Goal: Use online tool/utility: Utilize a website feature to perform a specific function

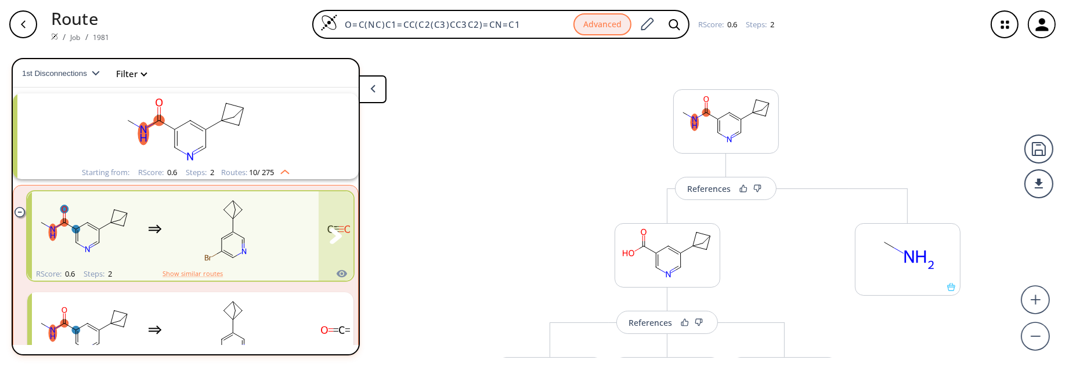
click at [180, 230] on rect "clusters" at bounding box center [225, 229] width 104 height 73
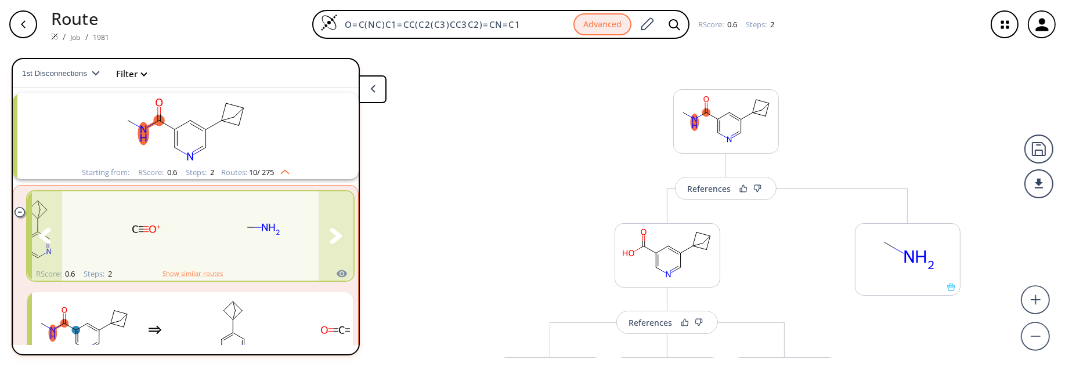
click at [330, 240] on icon "clusters" at bounding box center [336, 236] width 12 height 16
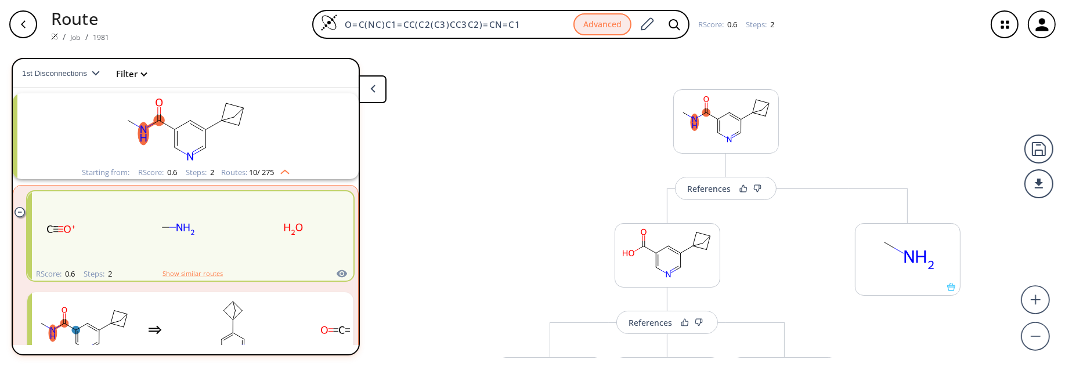
click at [997, 28] on icon "button" at bounding box center [1004, 24] width 31 height 31
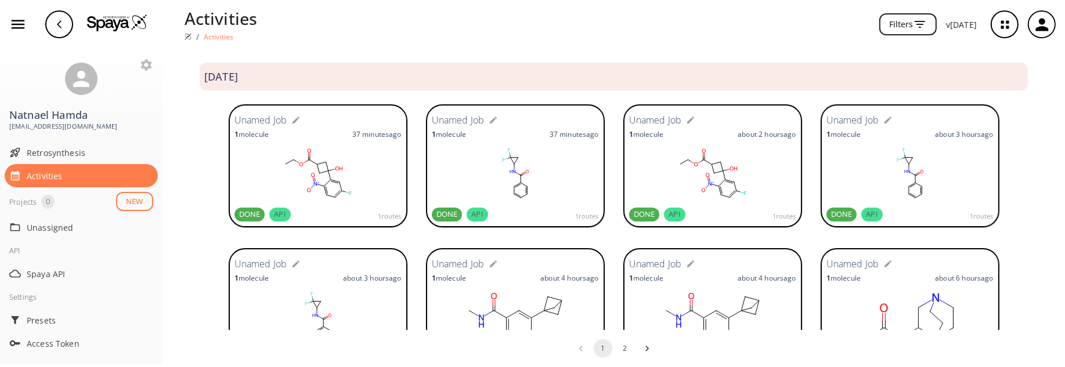
click at [294, 121] on icon "button" at bounding box center [295, 119] width 9 height 9
click at [361, 122] on icon "button" at bounding box center [365, 119] width 9 height 9
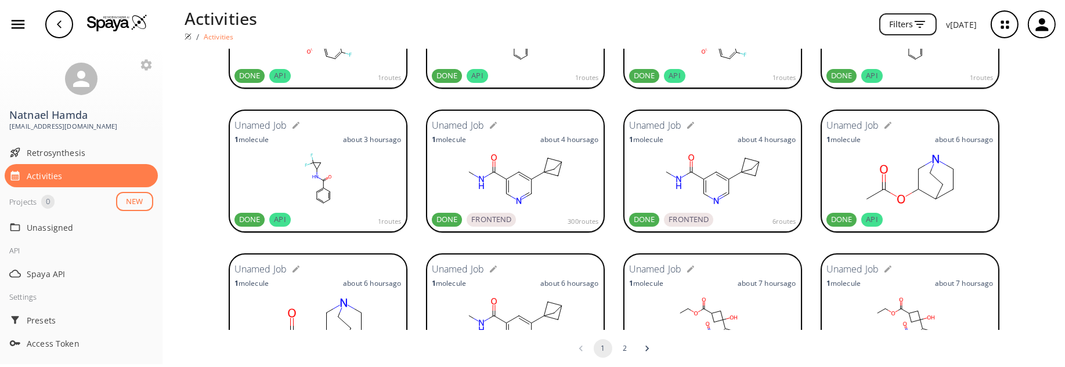
scroll to position [139, 0]
click at [34, 151] on span "Retrosynthesis" at bounding box center [90, 153] width 126 height 12
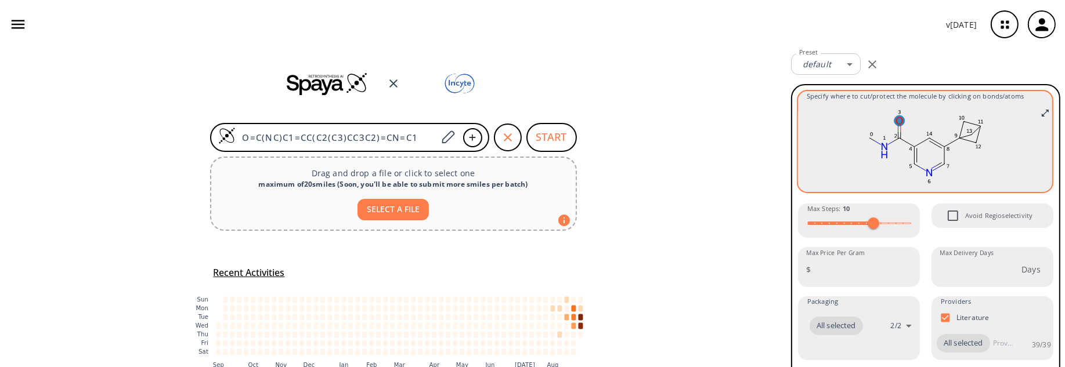
click at [896, 123] on ellipse at bounding box center [899, 120] width 10 height 10
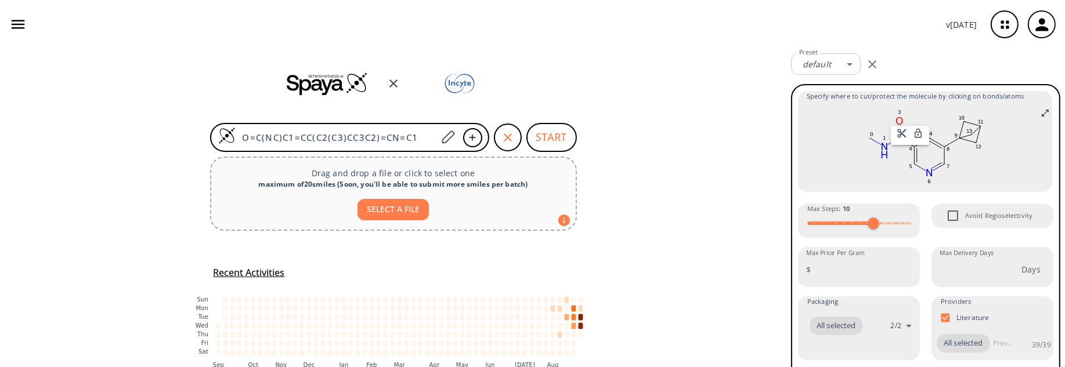
click at [837, 144] on div at bounding box center [532, 183] width 1065 height 367
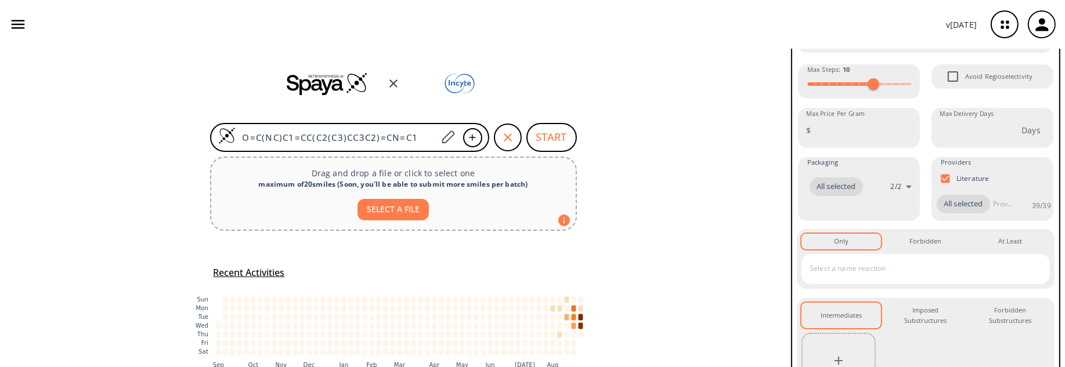
click at [855, 249] on button "Only 0" at bounding box center [840, 241] width 79 height 15
click at [853, 278] on input "text" at bounding box center [916, 268] width 220 height 19
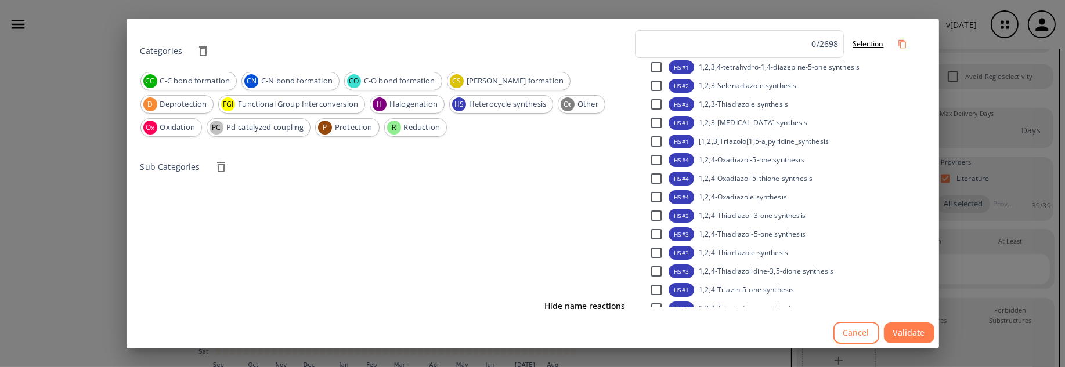
click at [856, 338] on button "Cancel" at bounding box center [856, 333] width 46 height 23
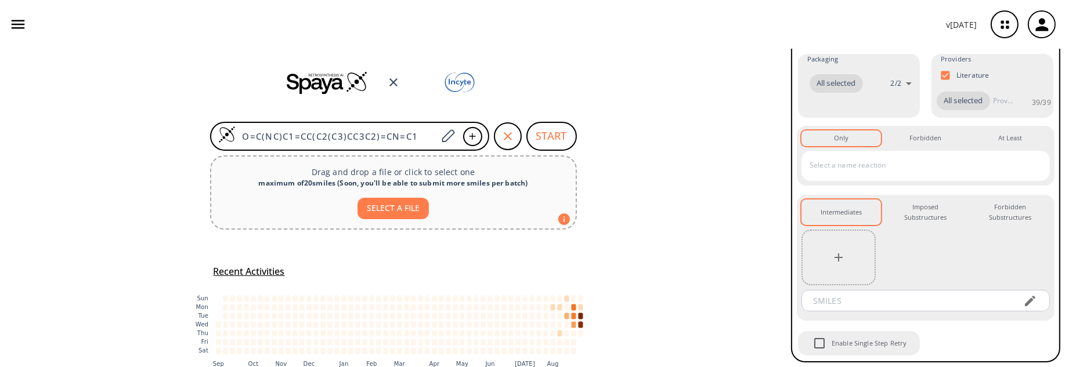
scroll to position [0, 0]
click at [873, 164] on input "text" at bounding box center [916, 165] width 220 height 19
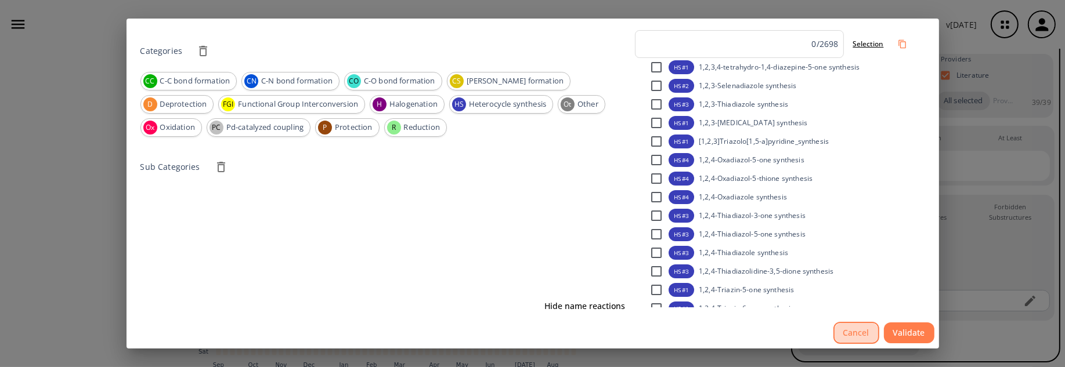
click at [849, 334] on button "Cancel" at bounding box center [856, 333] width 46 height 23
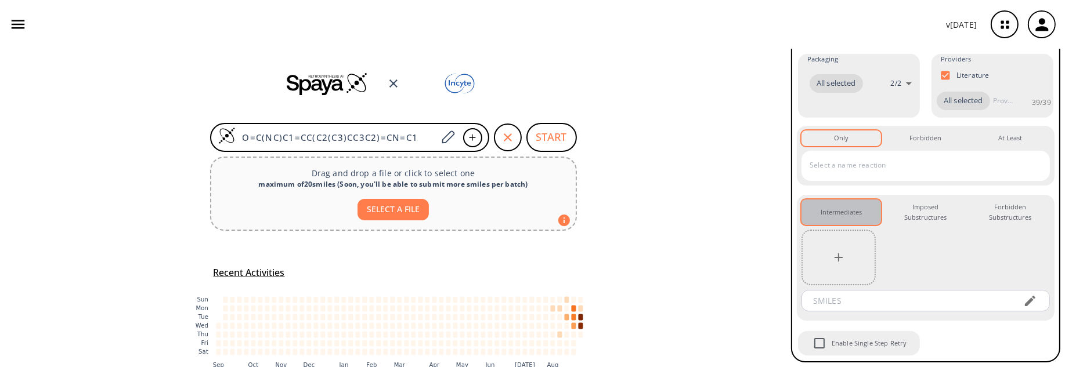
click at [827, 215] on div "Intermediates 0" at bounding box center [841, 212] width 42 height 10
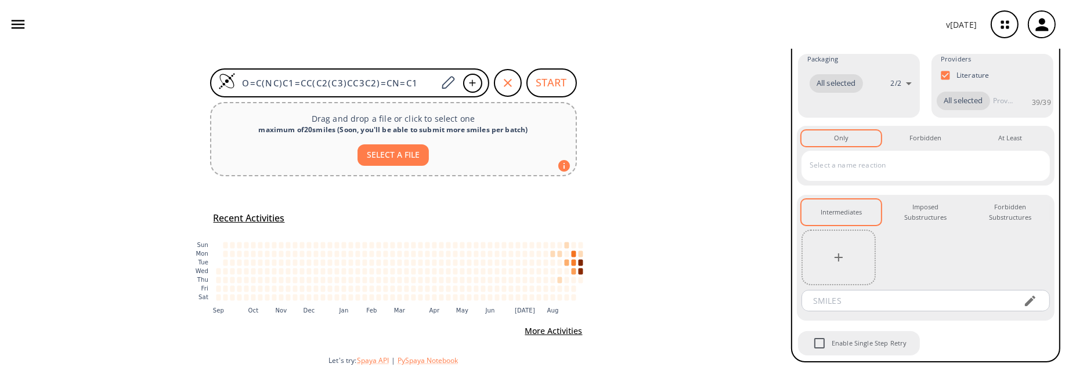
scroll to position [57, 0]
